Goal: Use online tool/utility: Utilize a website feature to perform a specific function

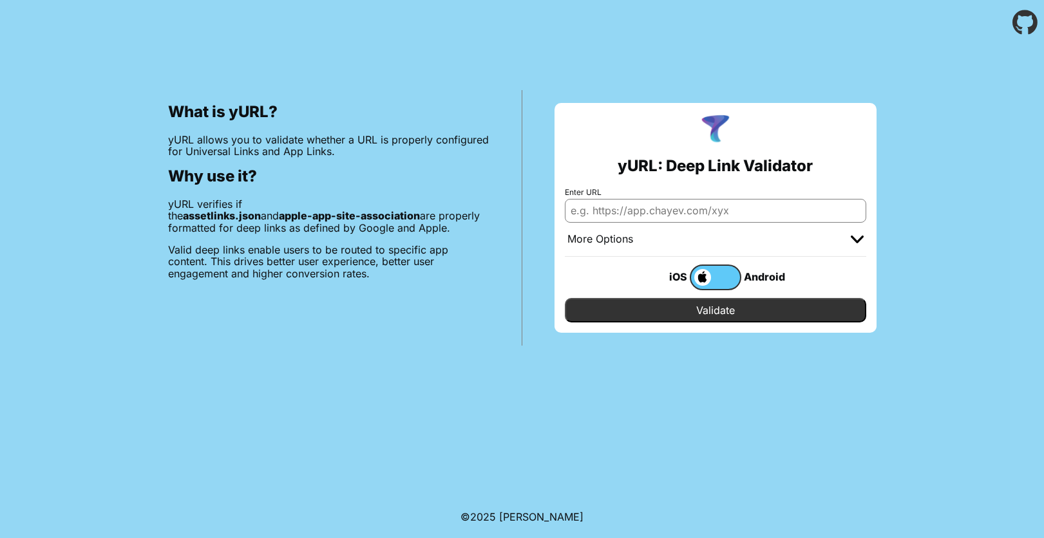
click at [707, 211] on input "Enter URL" at bounding box center [715, 210] width 301 height 23
click at [708, 214] on input "Enter URL" at bounding box center [715, 210] width 301 height 23
paste input "[URL][DOMAIN_NAME]"
type input "[URL][DOMAIN_NAME]"
click at [712, 308] on input "Validate" at bounding box center [715, 310] width 301 height 24
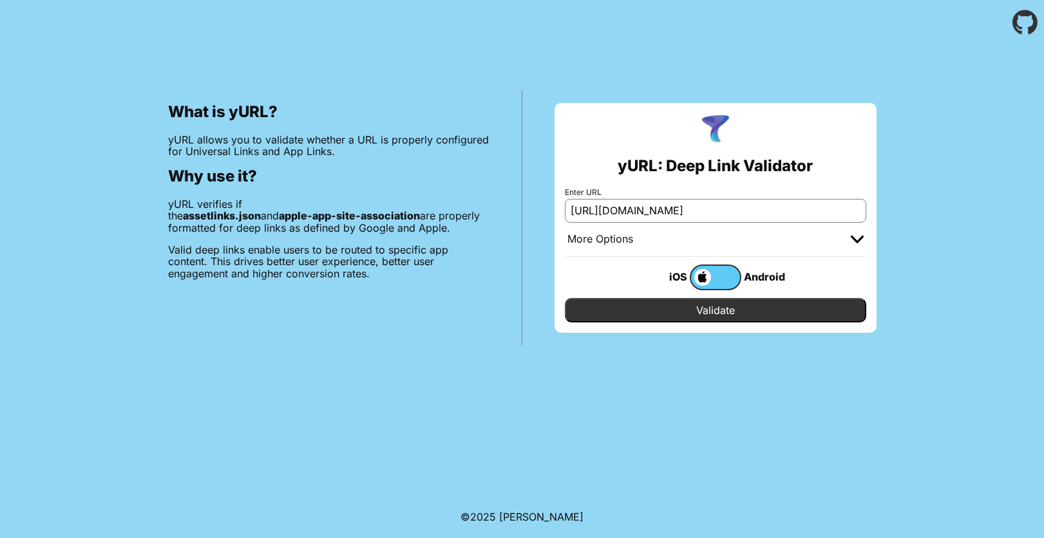
click at [712, 311] on input "Validate" at bounding box center [715, 310] width 301 height 24
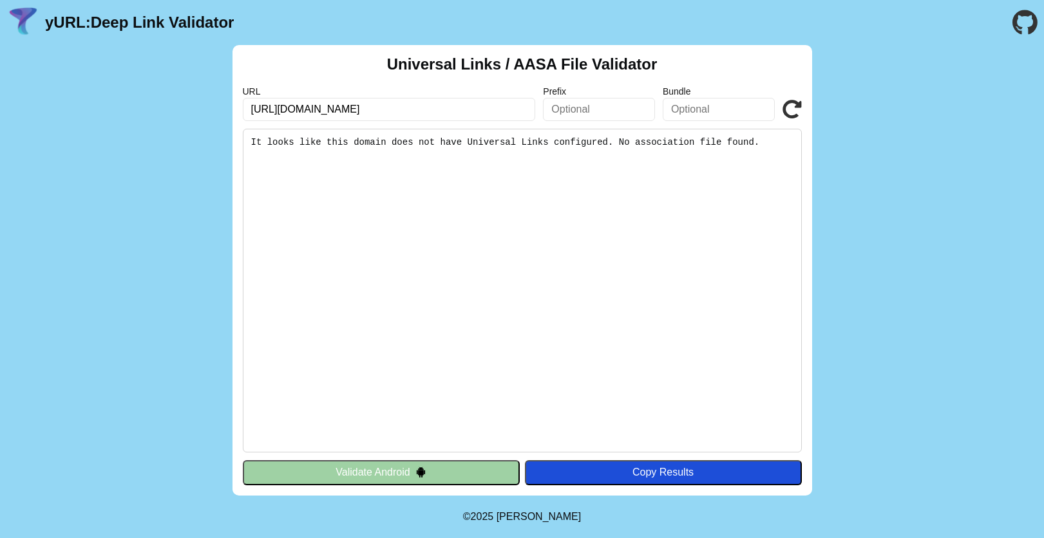
click at [569, 142] on pre "It looks like this domain does not have Universal Links configured. No associat…" at bounding box center [522, 291] width 559 height 324
click at [546, 142] on pre "It looks like this domain does not have Universal Links configured. No associat…" at bounding box center [522, 291] width 559 height 324
click at [638, 153] on pre "It looks like this domain does not have Universal Links configured. No associat…" at bounding box center [522, 291] width 559 height 324
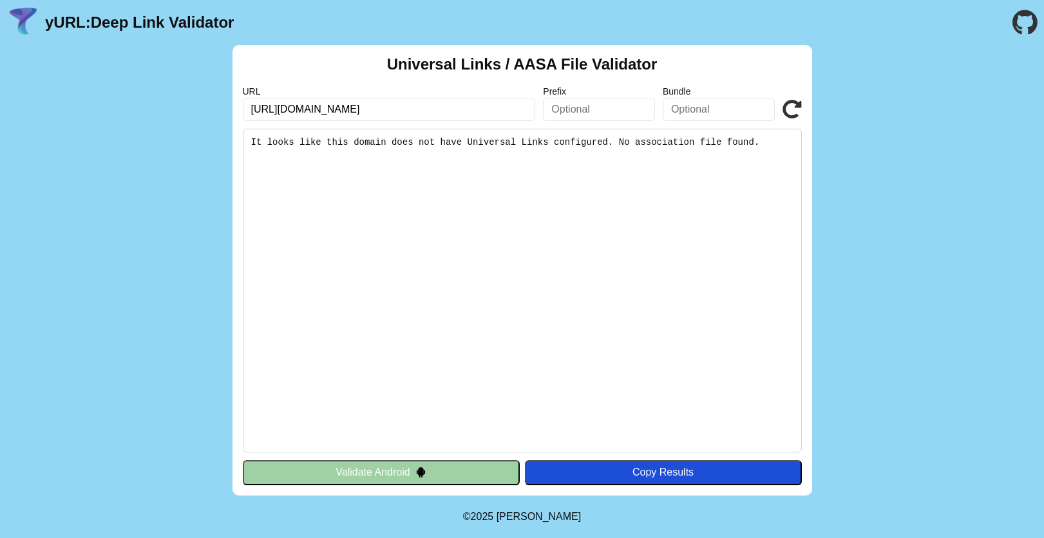
drag, startPoint x: 777, startPoint y: 141, endPoint x: 252, endPoint y: 141, distance: 525.5
click at [252, 141] on pre "It looks like this domain does not have Universal Links configured. No associat…" at bounding box center [522, 291] width 559 height 324
copy pre "It looks like this domain does not have Universal Links configured. No associat…"
click at [639, 349] on pre "It looks like this domain does not have Universal Links configured. No associat…" at bounding box center [522, 291] width 559 height 324
click at [594, 108] on input "text" at bounding box center [599, 109] width 112 height 23
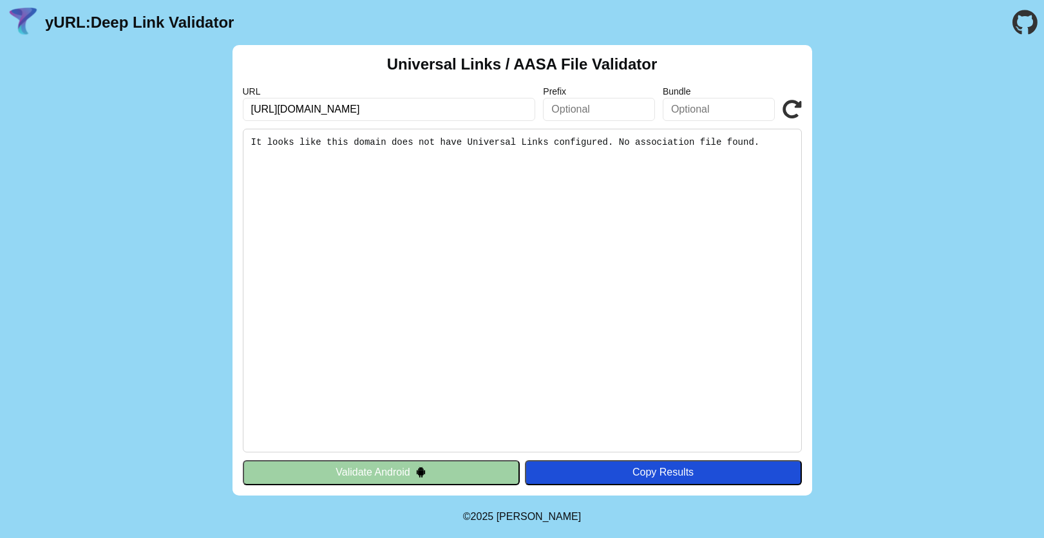
click at [719, 104] on input "text" at bounding box center [719, 109] width 112 height 23
click at [603, 109] on input "text" at bounding box center [599, 109] width 112 height 23
click at [412, 143] on pre "It looks like this domain does not have Universal Links configured. No associat…" at bounding box center [522, 291] width 559 height 324
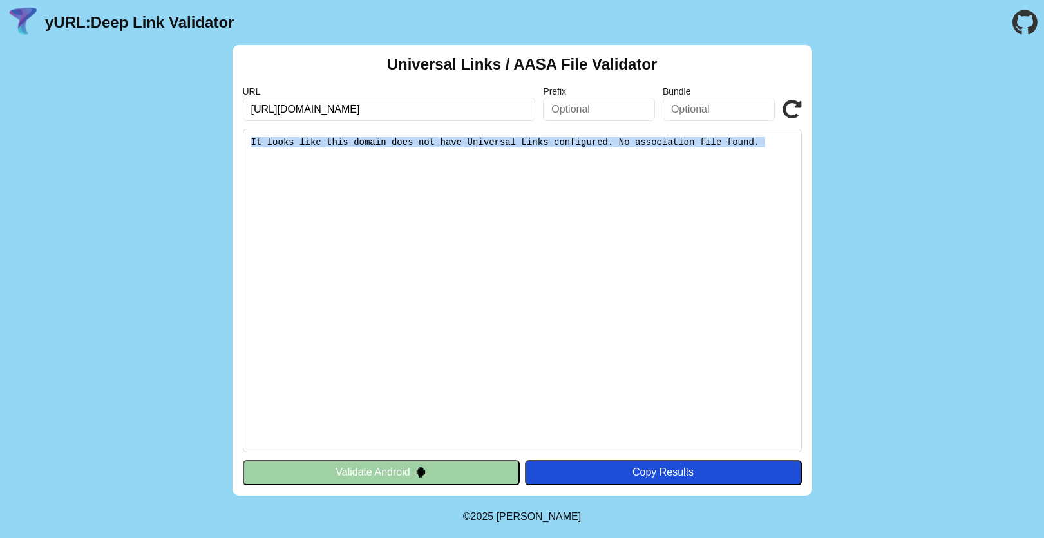
click at [412, 143] on pre "It looks like this domain does not have Universal Links configured. No associat…" at bounding box center [522, 291] width 559 height 324
copy div "It looks like this domain does not have Universal Links configured. No associat…"
click at [783, 135] on pre "It looks like this domain does not have Universal Links configured. No associat…" at bounding box center [522, 291] width 559 height 324
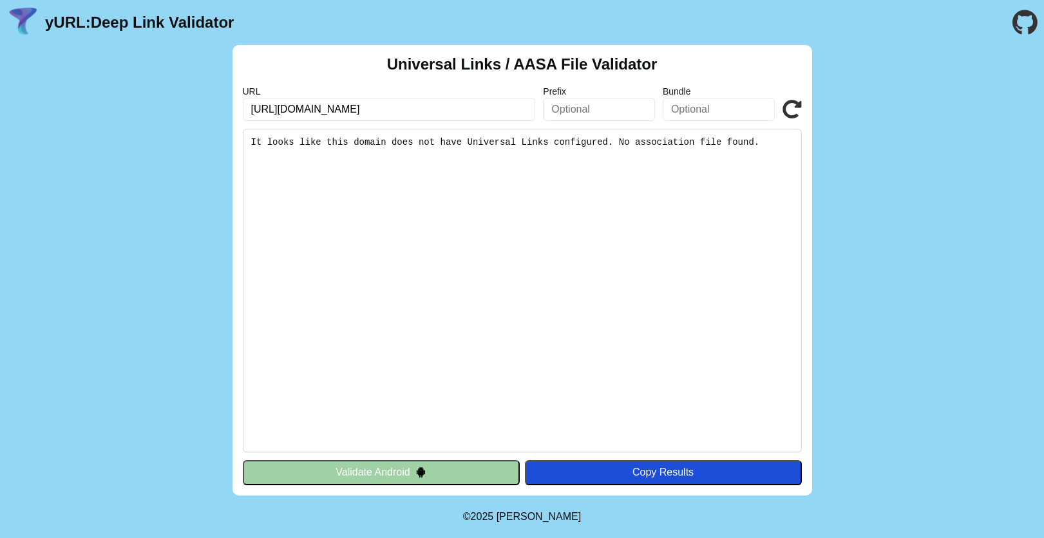
click at [770, 146] on pre "It looks like this domain does not have Universal Links configured. No associat…" at bounding box center [522, 291] width 559 height 324
click at [453, 108] on input "[URL][DOMAIN_NAME]" at bounding box center [389, 109] width 293 height 23
paste input "zz"
type input "https://cloud.hezkjy.cn/dyezzx/"
click at [401, 466] on button "Validate Android" at bounding box center [381, 472] width 277 height 24
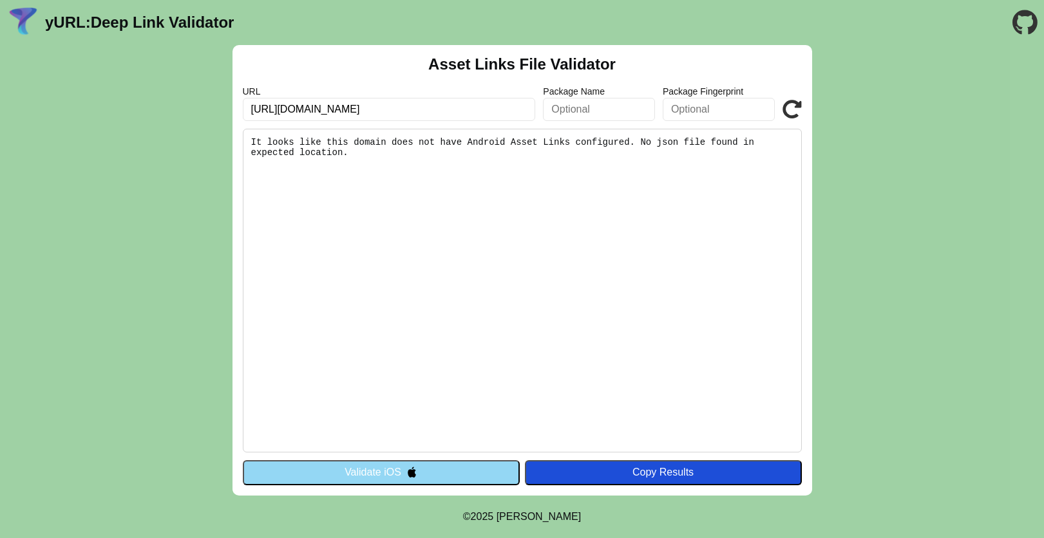
drag, startPoint x: 448, startPoint y: 170, endPoint x: 403, endPoint y: 165, distance: 44.7
click at [442, 166] on pre "It looks like this domain does not have Android Asset Links configured. No json…" at bounding box center [522, 291] width 559 height 324
drag, startPoint x: 384, startPoint y: 161, endPoint x: 256, endPoint y: 143, distance: 128.8
click at [256, 143] on pre "It looks like this domain does not have Android Asset Links configured. No json…" at bounding box center [522, 291] width 559 height 324
click at [665, 476] on div "Copy Results" at bounding box center [663, 473] width 264 height 12
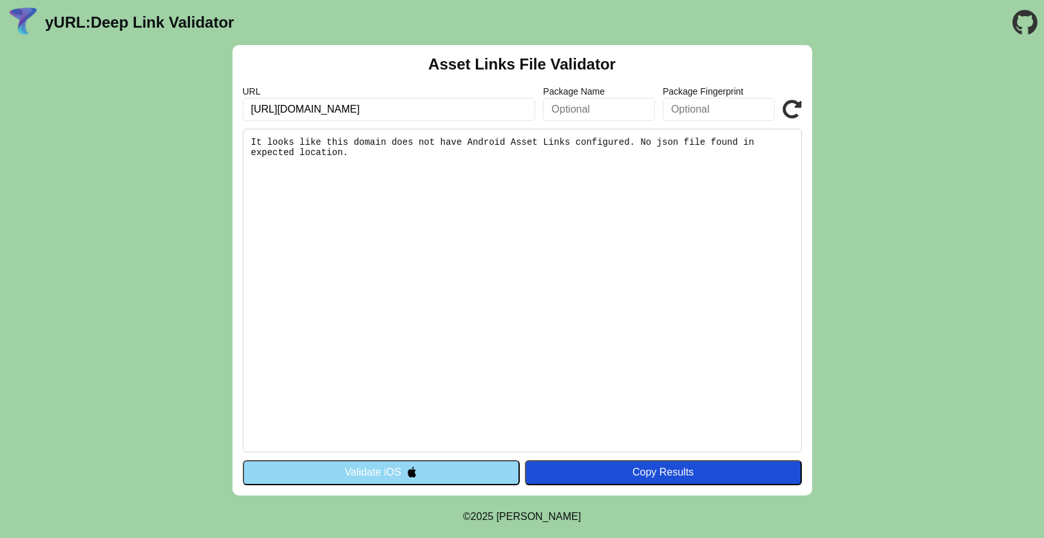
click at [646, 164] on pre "It looks like this domain does not have Android Asset Links configured. No json…" at bounding box center [522, 291] width 559 height 324
click at [391, 149] on pre "It looks like this domain does not have Android Asset Links configured. No json…" at bounding box center [522, 291] width 559 height 324
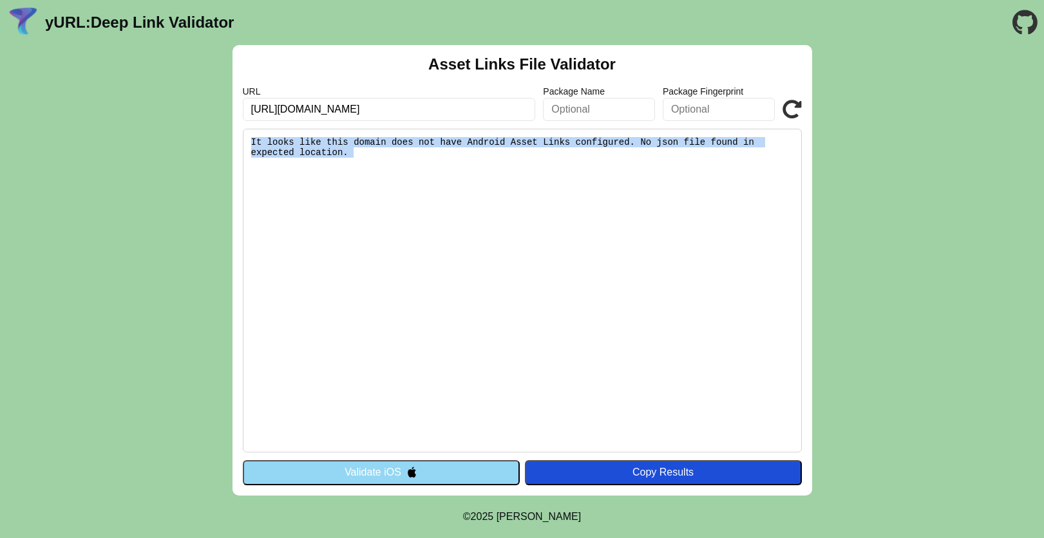
click at [391, 149] on pre "It looks like this domain does not have Android Asset Links configured. No json…" at bounding box center [522, 291] width 559 height 324
copy div "It looks like this domain does not have Android Asset Links configured. No json…"
click at [474, 472] on button "Validate iOS" at bounding box center [381, 472] width 277 height 24
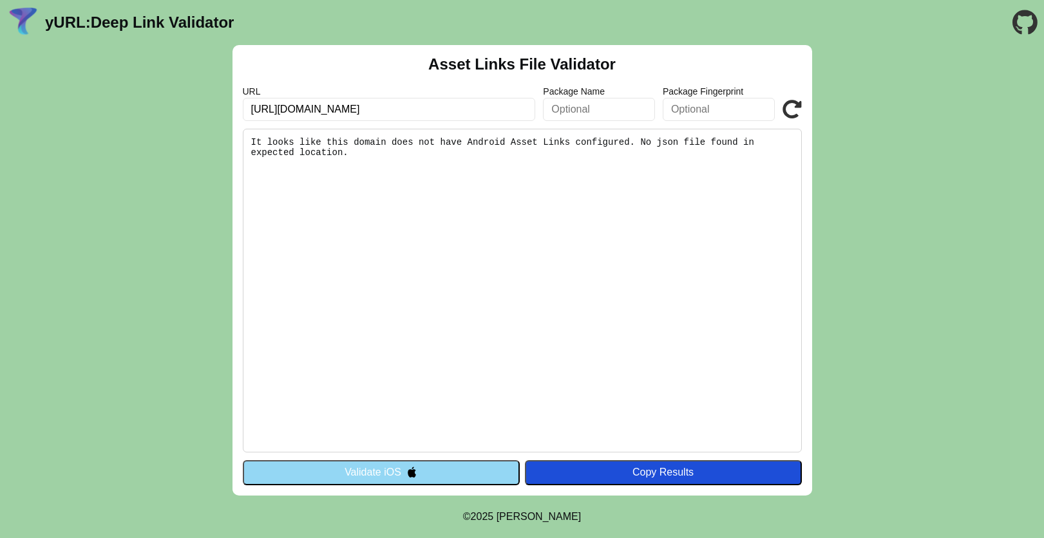
click at [374, 479] on button "Validate iOS" at bounding box center [381, 472] width 277 height 24
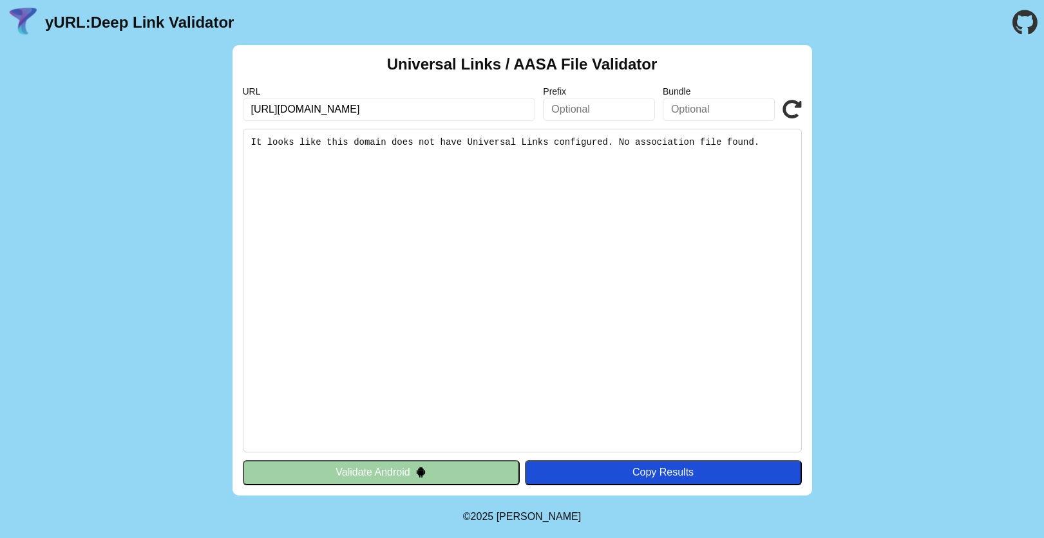
click at [904, 519] on body "yURL: Deep Link Validator Universal Links / AASA File Validator URL https://clo…" at bounding box center [522, 269] width 1044 height 538
drag, startPoint x: 386, startPoint y: 60, endPoint x: 502, endPoint y: 68, distance: 116.2
click at [502, 68] on div "Universal Links / AASA File Validator URL https://cloud.hezkjy.cn/dyerzjx/ Pref…" at bounding box center [522, 270] width 580 height 451
copy h2 "Universal Links"
click at [486, 108] on input "[URL][DOMAIN_NAME]" at bounding box center [389, 109] width 293 height 23
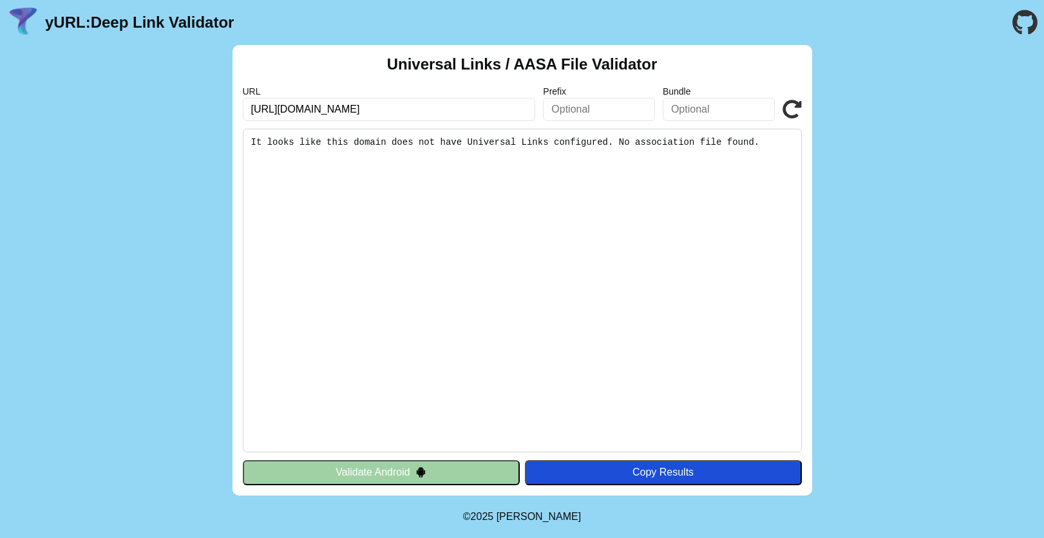
click at [484, 108] on input "[URL][DOMAIN_NAME]" at bounding box center [389, 109] width 293 height 23
paste input "://cloud.hezkjy.cn/dyezzx/apple-app-site-association.json"
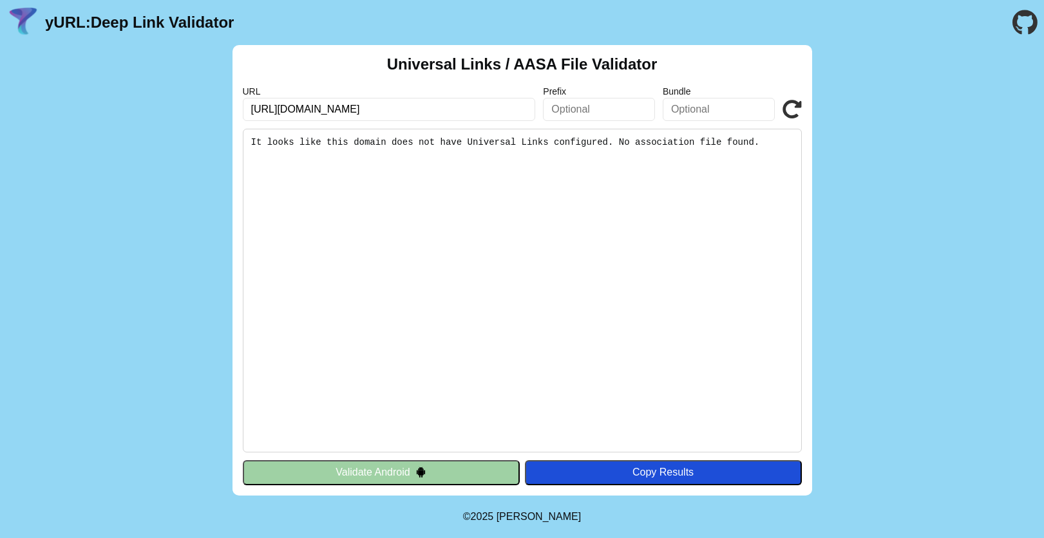
click at [267, 106] on input "http://cloud.hezkjy.cn/dyezzx/apple-app-site-association.json" at bounding box center [389, 109] width 293 height 23
type input "https://cloud.hezkjy.cn/dyezzx/apple-app-site-association.json"
click at [574, 236] on pre "It looks like this domain does not have Universal Links configured. No associat…" at bounding box center [522, 291] width 559 height 324
click at [405, 467] on button "Validate Android" at bounding box center [381, 472] width 277 height 24
click at [419, 95] on label "URL" at bounding box center [389, 91] width 293 height 10
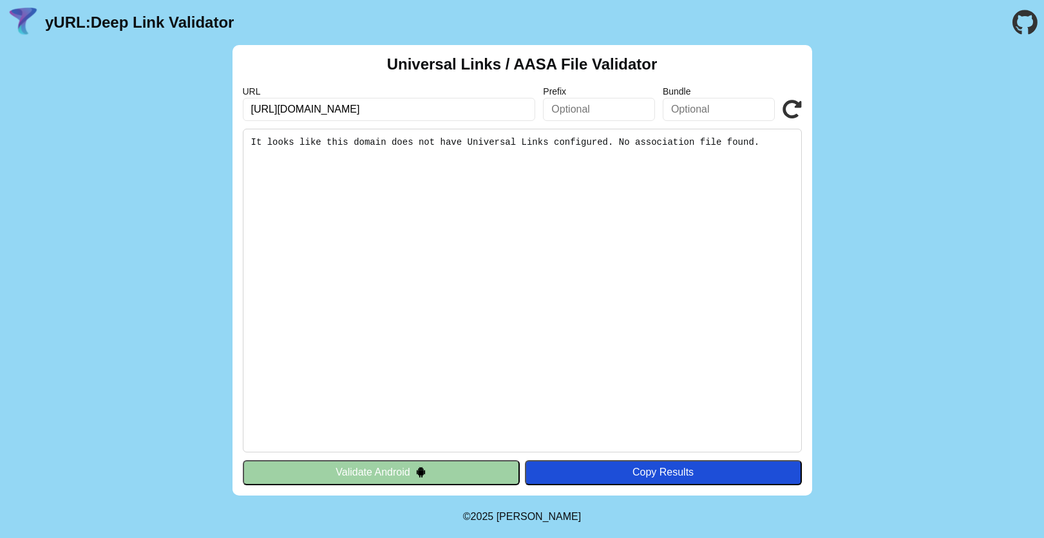
click at [419, 95] on label "URL" at bounding box center [389, 91] width 293 height 10
click at [376, 479] on button "Validate Android" at bounding box center [381, 472] width 277 height 24
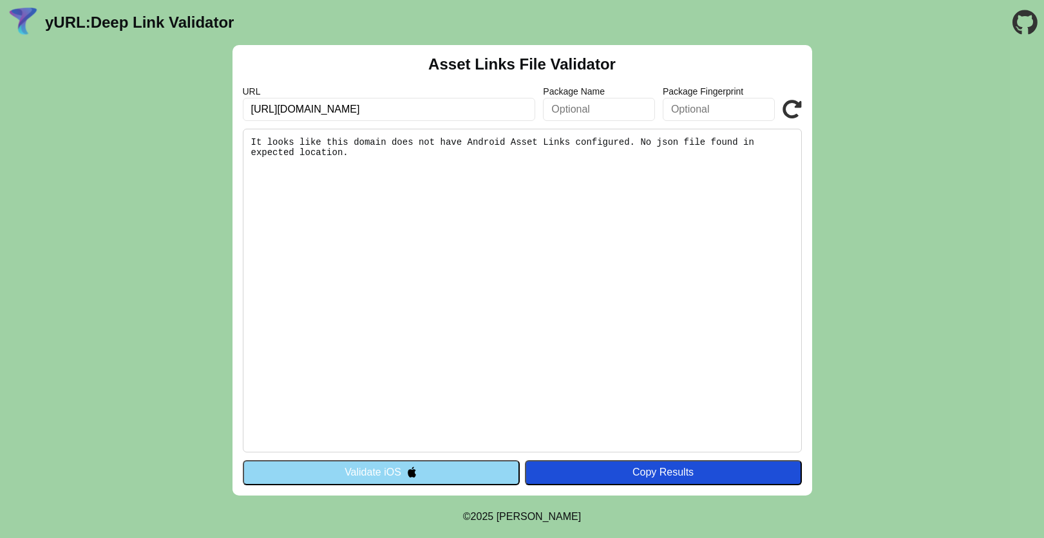
click at [428, 104] on input "[URL][DOMAIN_NAME]" at bounding box center [389, 109] width 293 height 23
paste input "://cloud.hezkjy.cn/dyezzx/apple-app-site-association.json"
click at [265, 106] on input "http://cloud.hezkjy.cn/dyezzx/apple-app-site-association.json" at bounding box center [389, 109] width 293 height 23
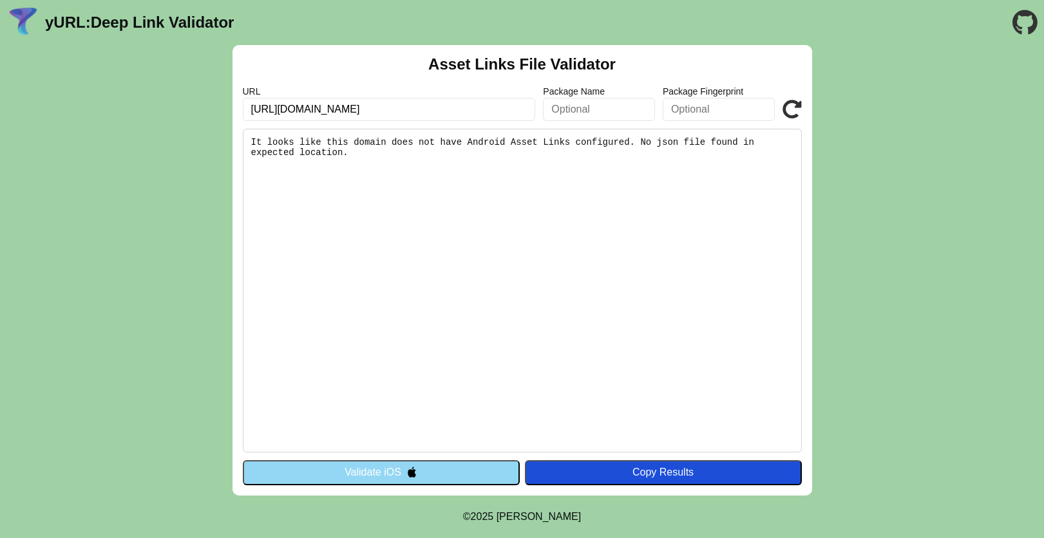
type input "https://cloud.hezkjy.cn/dyezzx/apple-app-site-association.json"
click at [509, 247] on pre "It looks like this domain does not have Android Asset Links configured. No json…" at bounding box center [522, 291] width 559 height 324
click at [379, 475] on button "Validate iOS" at bounding box center [381, 472] width 277 height 24
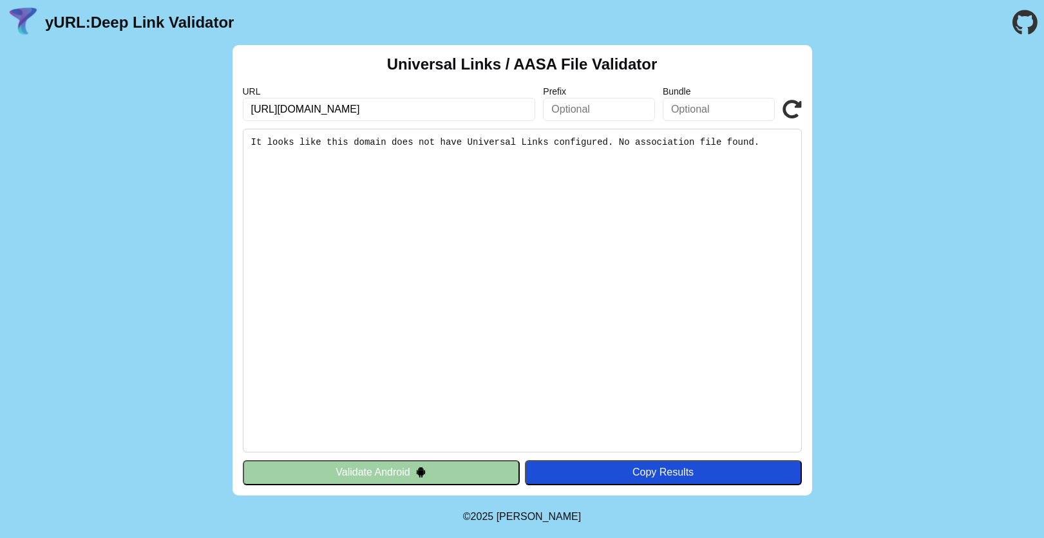
click at [502, 142] on pre "It looks like this domain does not have Universal Links configured. No associat…" at bounding box center [522, 291] width 559 height 324
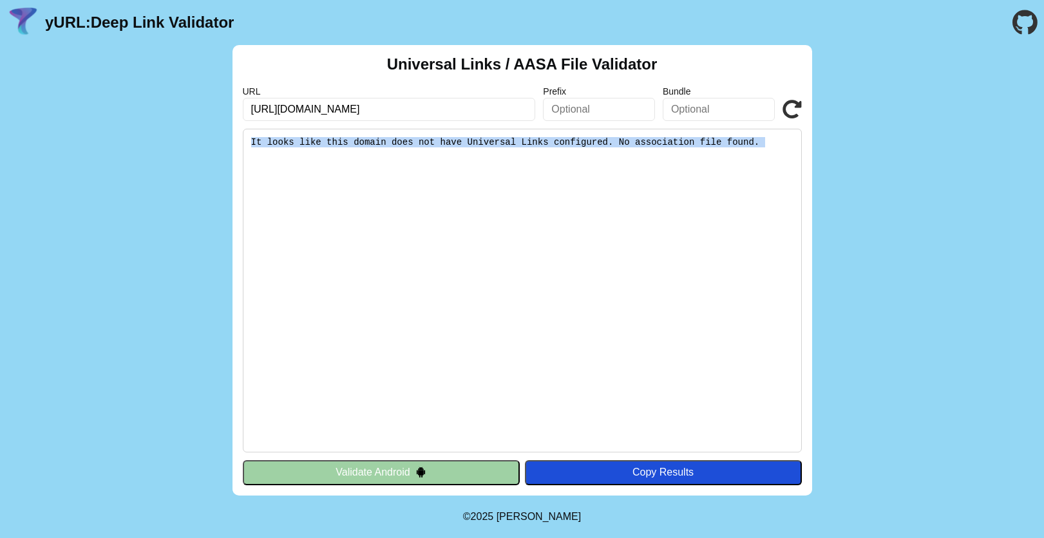
click at [502, 142] on pre "It looks like this domain does not have Universal Links configured. No associat…" at bounding box center [522, 291] width 559 height 324
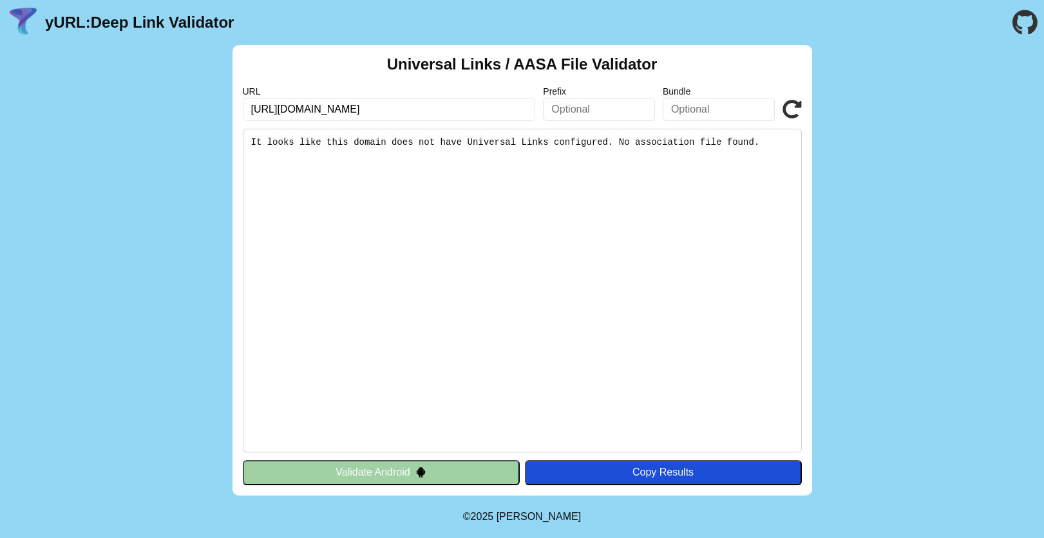
click at [693, 102] on input "text" at bounding box center [719, 109] width 112 height 23
paste input "com.zk.dyerzjx"
type input "com.zk.dyerzjx"
click at [399, 464] on button "Validate Android" at bounding box center [381, 472] width 277 height 24
click at [392, 477] on button "Validate Android" at bounding box center [381, 472] width 277 height 24
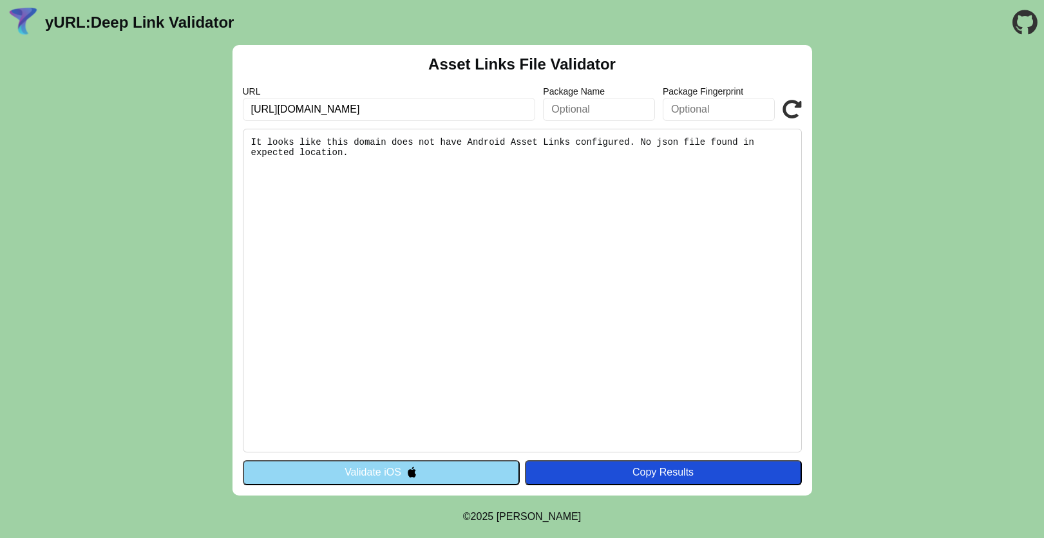
click at [679, 114] on input "text" at bounding box center [719, 109] width 112 height 23
paste input "com.zk.dyerzjx"
type input "com.zk.dyerzjx"
click at [795, 108] on icon at bounding box center [792, 109] width 19 height 19
click at [888, 260] on div "Asset Links File Validator URL [URL][DOMAIN_NAME] Package Name Package Fingerpr…" at bounding box center [522, 270] width 1044 height 451
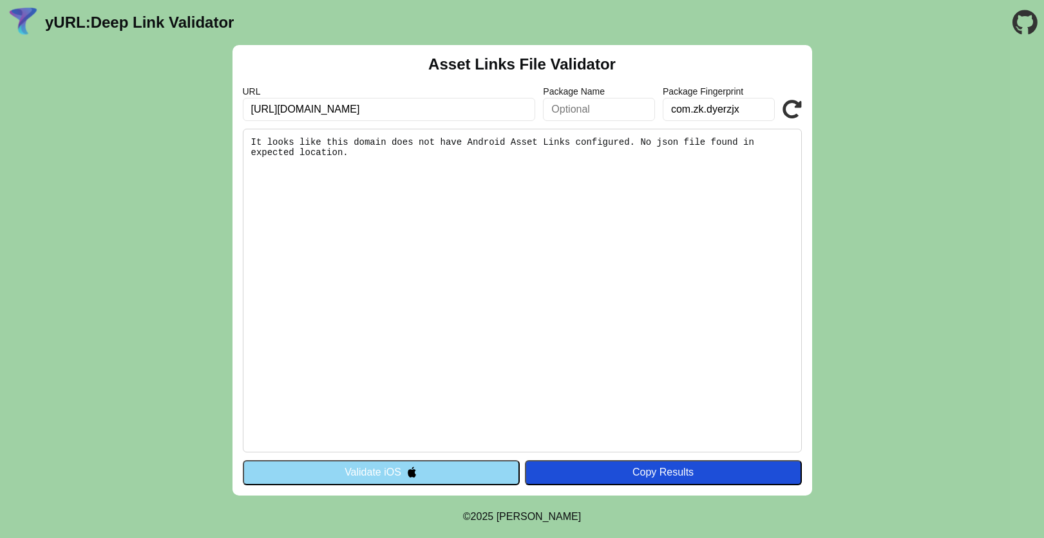
click at [488, 106] on input "[URL][DOMAIN_NAME]" at bounding box center [389, 109] width 293 height 23
paste input "[DOMAIN_NAME]/dyezzx/apple-app-site-association.json"
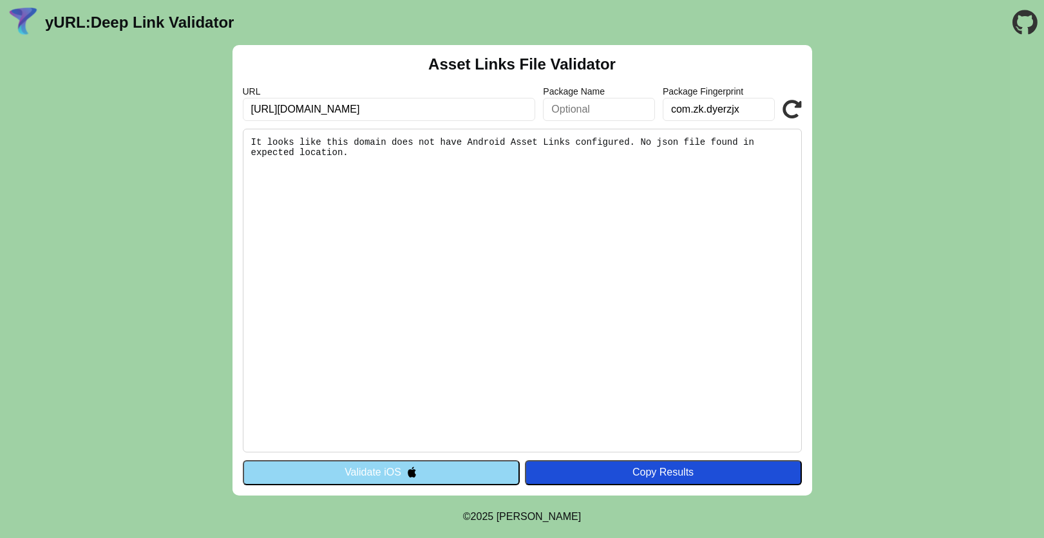
type input "[URL][DOMAIN_NAME]"
click at [392, 477] on button "Validate iOS" at bounding box center [381, 472] width 277 height 24
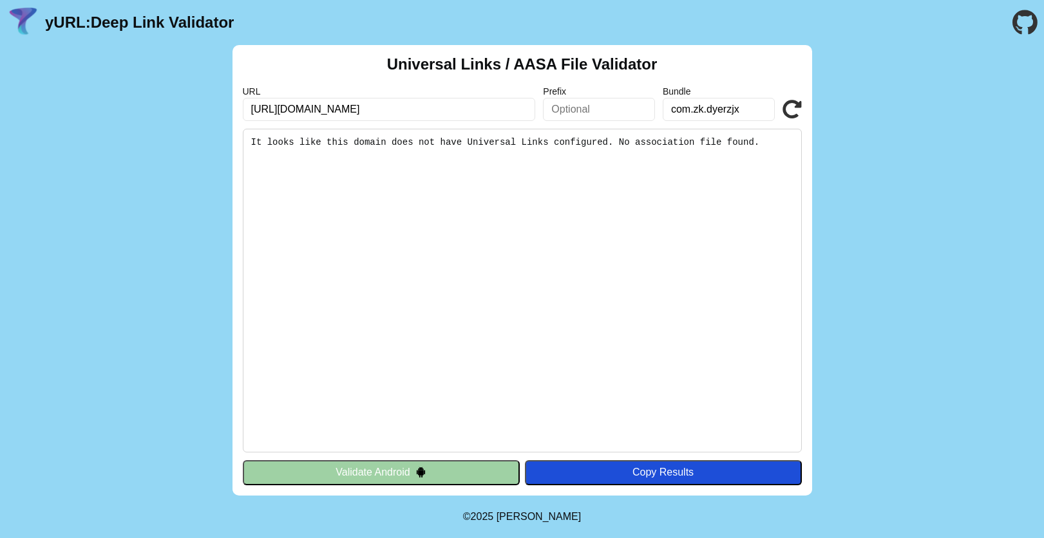
click at [530, 135] on pre "It looks like this domain does not have Universal Links configured. No associat…" at bounding box center [522, 291] width 559 height 324
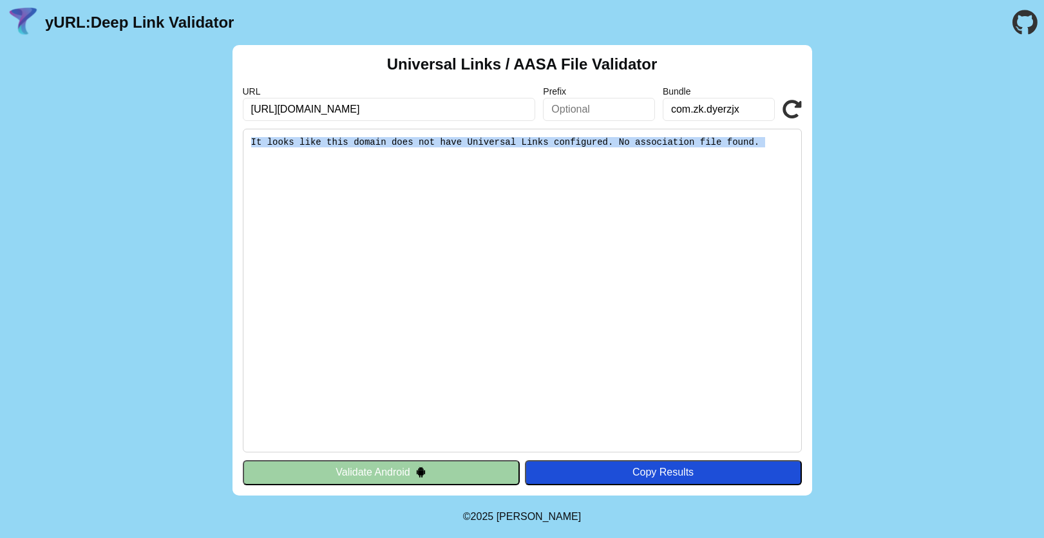
click at [530, 135] on pre "It looks like this domain does not have Universal Links configured. No associat…" at bounding box center [522, 291] width 559 height 324
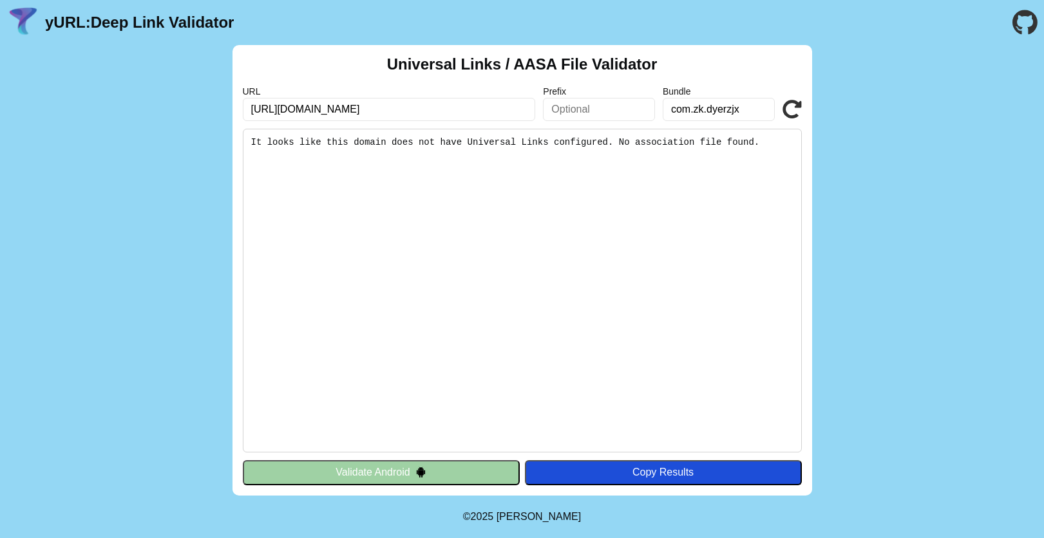
click at [403, 113] on input "https://cloud.hezkjy.cn/dyerzjx/" at bounding box center [389, 109] width 293 height 23
click at [364, 203] on pre "It looks like this domain does not have Universal Links configured. No associat…" at bounding box center [522, 291] width 559 height 324
drag, startPoint x: 351, startPoint y: 111, endPoint x: 283, endPoint y: 109, distance: 67.7
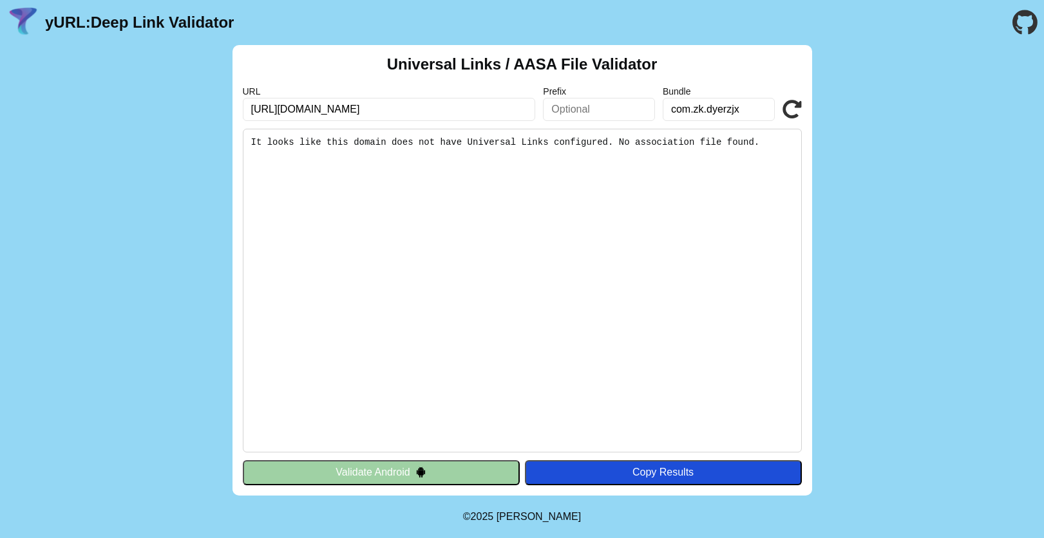
click at [283, 109] on input "https://cloud.hezkjy.cn/dyerzjx/" at bounding box center [389, 109] width 293 height 23
click at [479, 247] on pre "It looks like this domain does not have Universal Links configured. No associat…" at bounding box center [522, 291] width 559 height 324
click at [419, 108] on input "https://cloud.hezkjy.cn/dyerzjx/" at bounding box center [389, 109] width 293 height 23
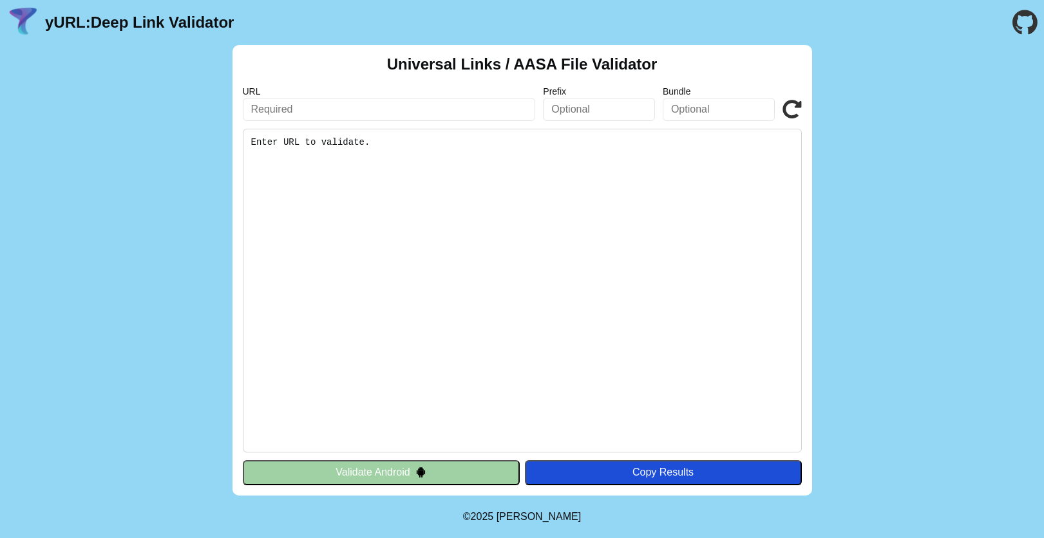
click at [399, 111] on input "text" at bounding box center [389, 109] width 293 height 23
paste input "[URL][DOMAIN_NAME]"
type input "[URL][DOMAIN_NAME]"
click at [364, 470] on button "Validate Android" at bounding box center [381, 472] width 277 height 24
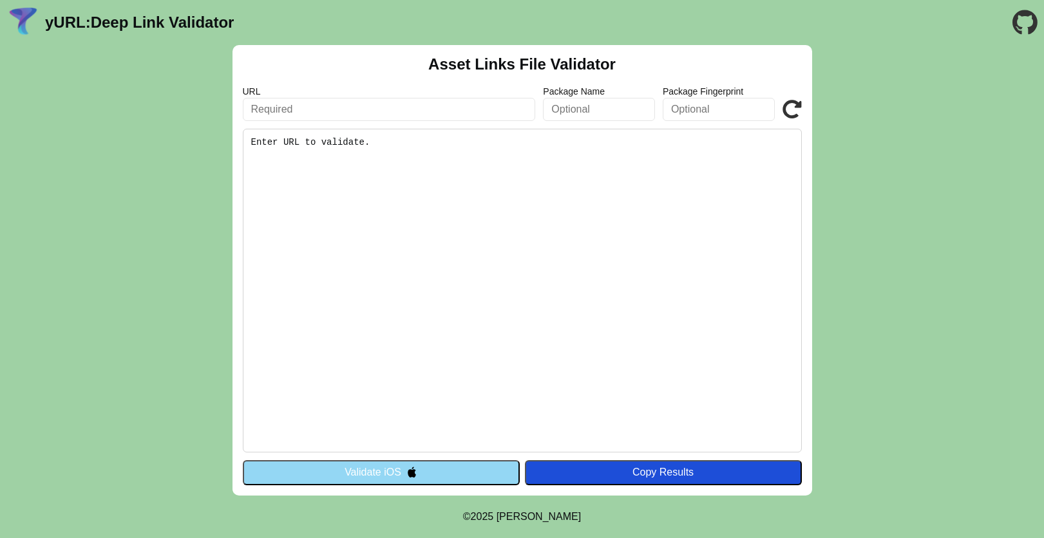
click at [339, 110] on input "text" at bounding box center [389, 109] width 293 height 23
paste input "https://universal.zkjy.cloud/dyezzx/a"
type input "[URL][DOMAIN_NAME]"
click at [394, 466] on button "Validate iOS" at bounding box center [381, 472] width 277 height 24
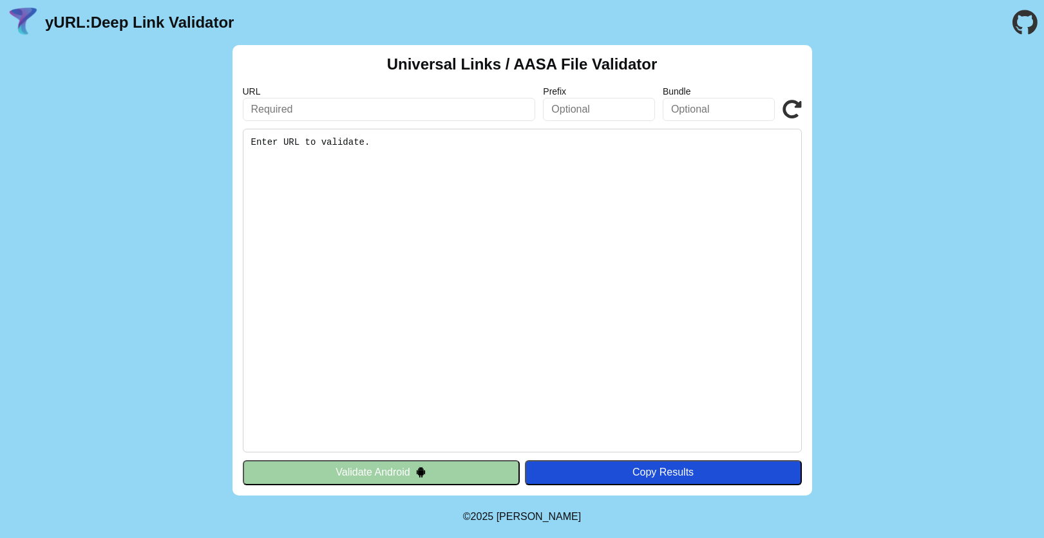
click at [407, 139] on pre "Enter URL to validate." at bounding box center [522, 291] width 559 height 324
copy div "Enter URL to validate."
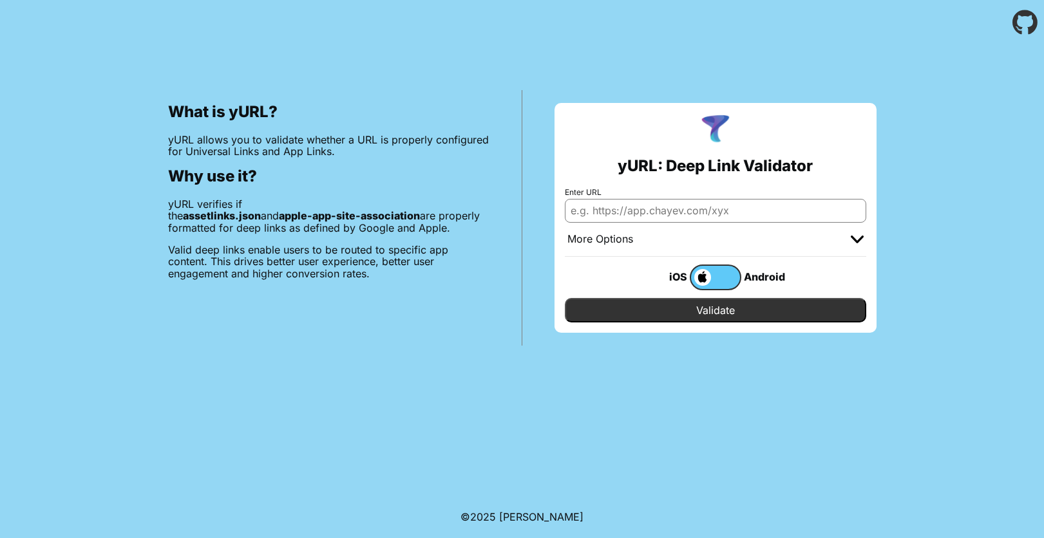
click at [663, 209] on input "Enter URL" at bounding box center [715, 210] width 301 height 23
paste input "Enter URL to validate."
click at [712, 211] on input "Enter URL to validate." at bounding box center [715, 210] width 301 height 23
click at [712, 209] on input "Enter URL to validate." at bounding box center [715, 210] width 301 height 23
click at [712, 207] on input "Enter URL to validate." at bounding box center [715, 210] width 301 height 23
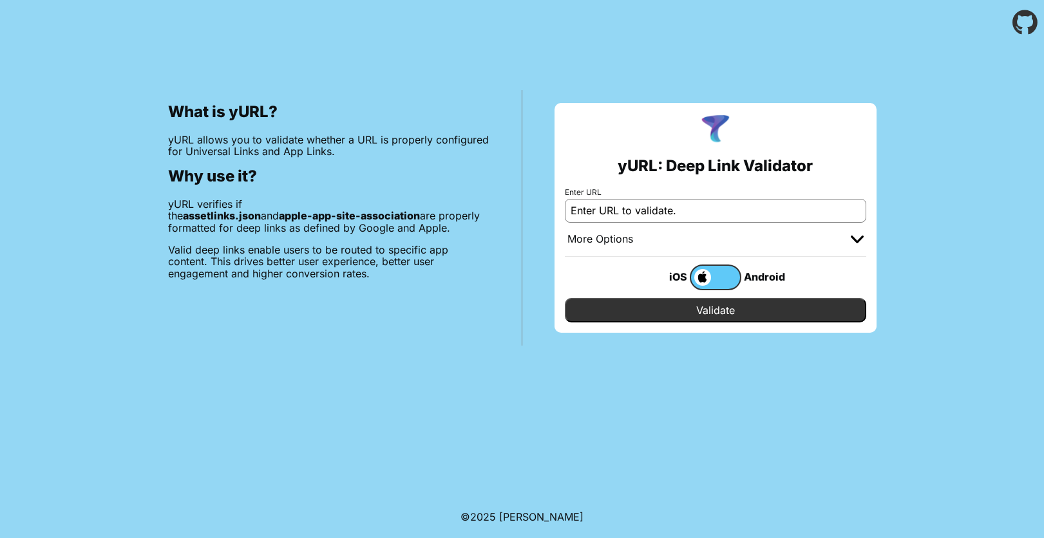
click at [712, 205] on input "Enter URL to validate." at bounding box center [715, 210] width 301 height 23
type input "Enter URL to validate"
paste input "[URL][DOMAIN_NAME]"
type input "[URL][DOMAIN_NAME]"
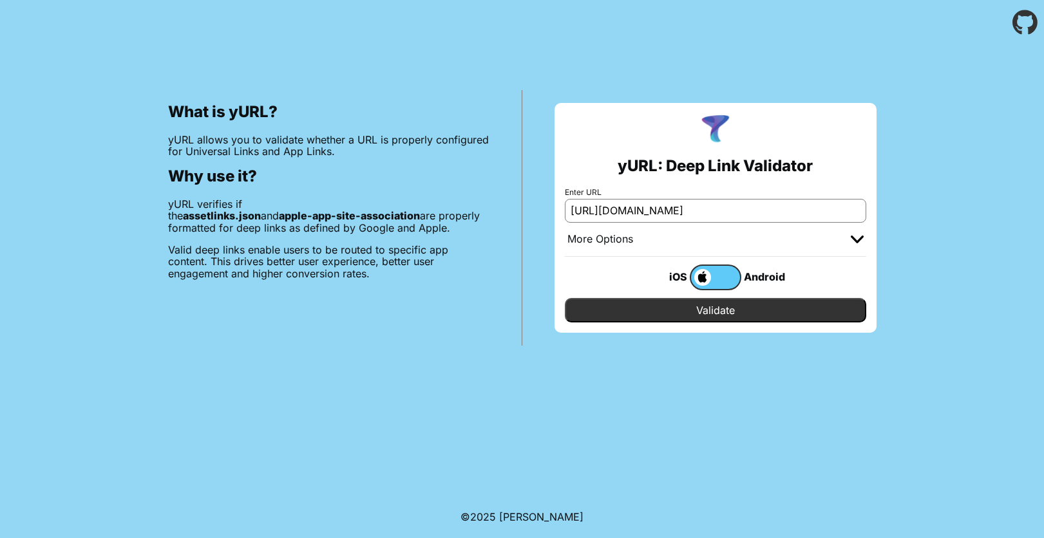
click at [706, 306] on input "Validate" at bounding box center [715, 310] width 301 height 24
